Goal: Task Accomplishment & Management: Use online tool/utility

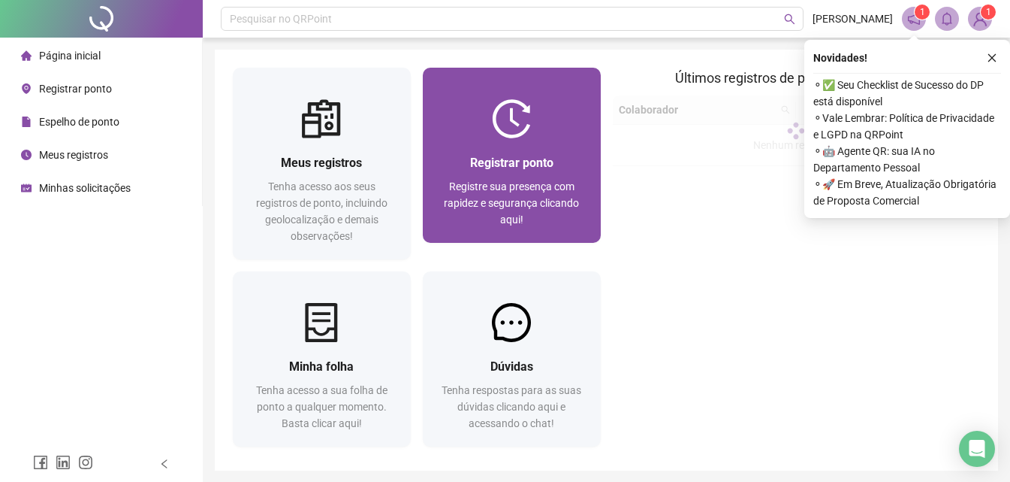
click at [542, 147] on div "Registrar ponto Registre sua presença com rapidez e segurança clicando aqui!" at bounding box center [512, 190] width 178 height 104
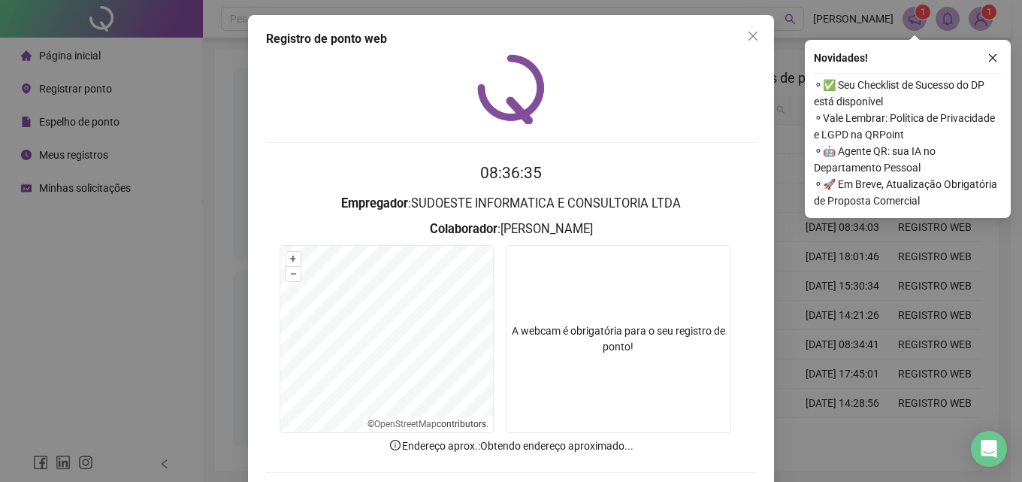
scroll to position [72, 0]
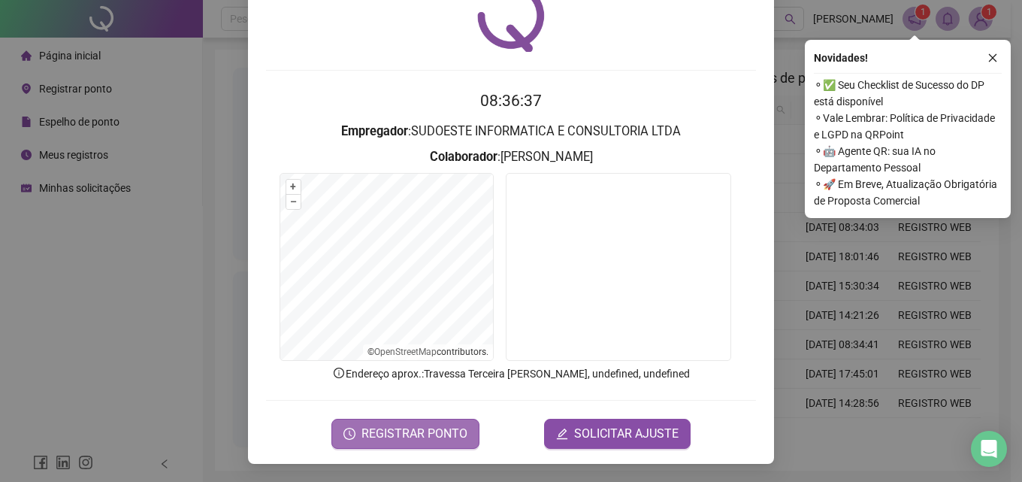
click at [426, 433] on span "REGISTRAR PONTO" at bounding box center [414, 433] width 106 height 18
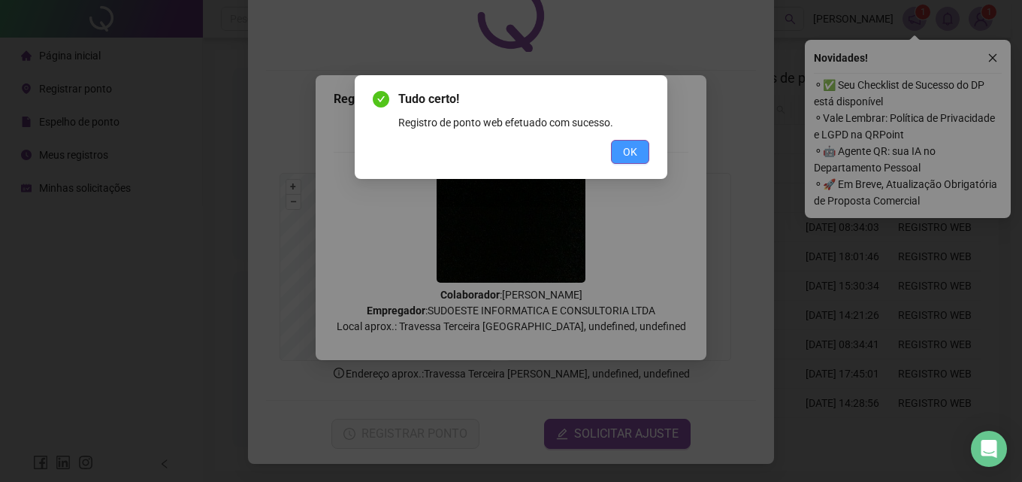
click at [633, 148] on span "OK" at bounding box center [630, 151] width 14 height 17
